Goal: Task Accomplishment & Management: Use online tool/utility

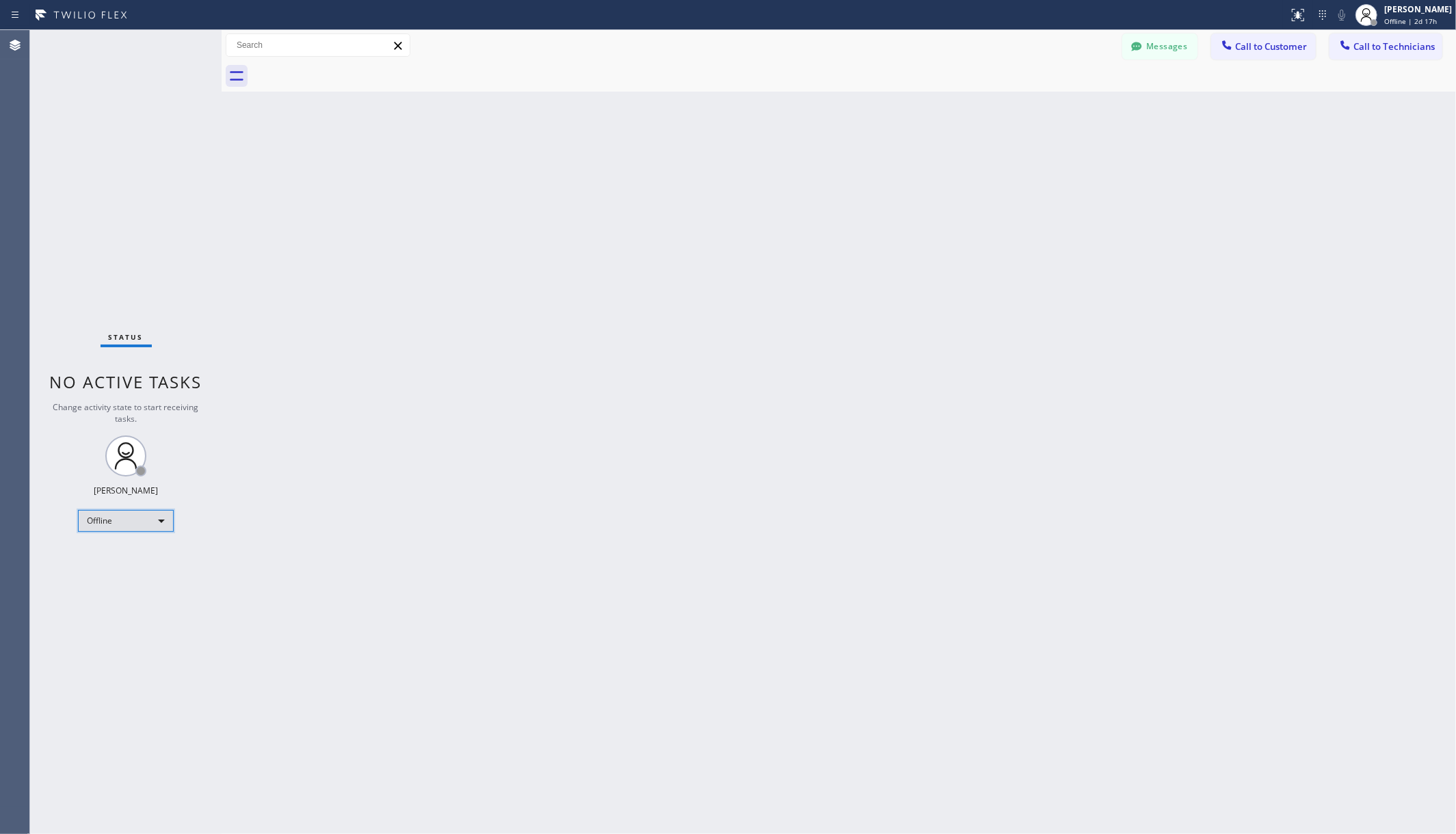
click at [110, 518] on div "Offline" at bounding box center [125, 521] width 96 height 22
click at [124, 569] on li "Unavailable" at bounding box center [124, 575] width 92 height 17
drag, startPoint x: 345, startPoint y: 543, endPoint x: 358, endPoint y: 506, distance: 39.2
click at [345, 539] on div "Back to Dashboard Change Sender ID Customers Technicians AA Adam Arseneault 10/…" at bounding box center [838, 432] width 1234 height 804
click at [507, 406] on div "Back to Dashboard Change Sender ID Customers Technicians AA Adam Arseneault 10/…" at bounding box center [838, 432] width 1234 height 804
